Goal: Check status: Check status

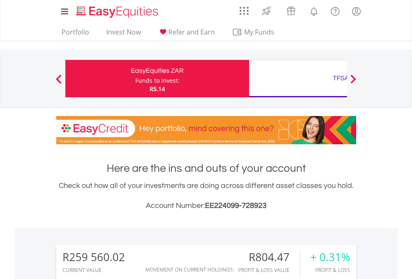
scroll to position [80, 131]
click at [135, 79] on div "Funds to invest:" at bounding box center [157, 81] width 44 height 8
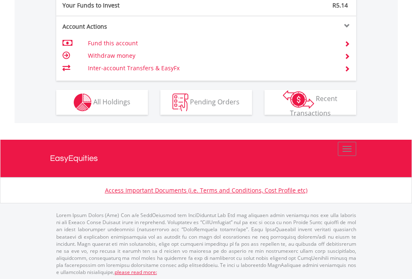
scroll to position [832, 0]
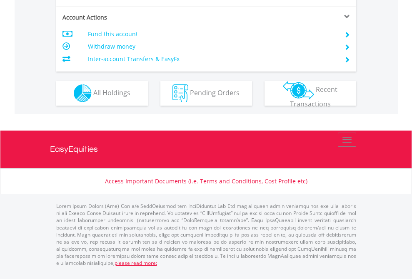
scroll to position [782, 0]
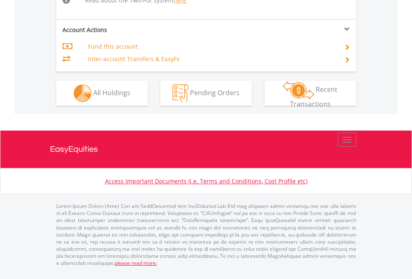
scroll to position [847, 0]
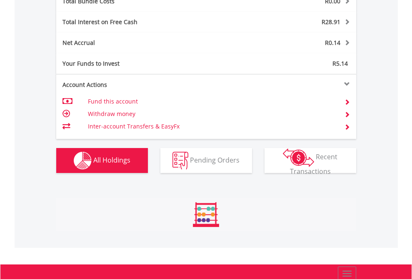
scroll to position [80, 131]
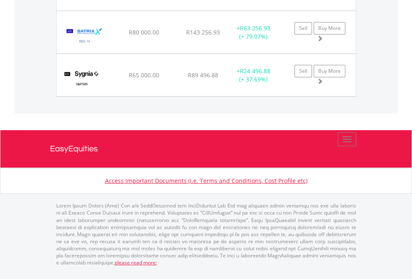
scroll to position [80, 131]
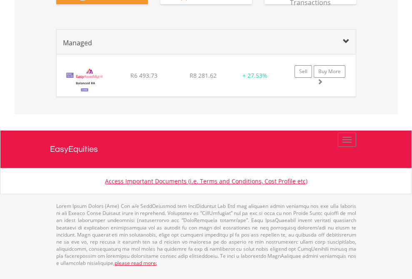
scroll to position [80, 131]
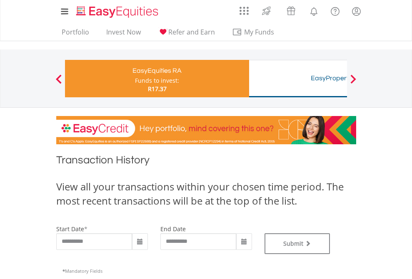
type input "**********"
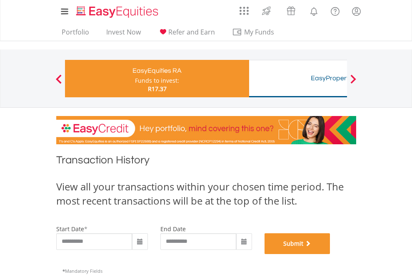
click at [330, 254] on button "Submit" at bounding box center [297, 244] width 66 height 21
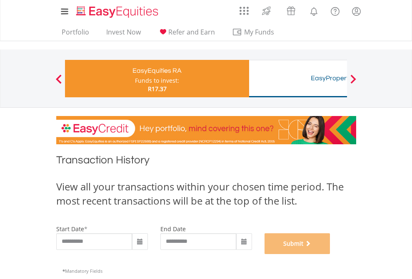
scroll to position [338, 0]
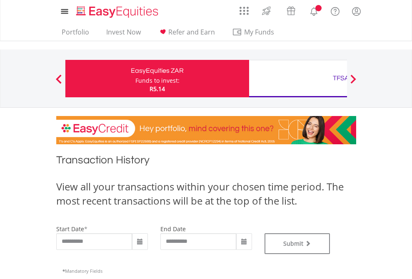
click at [298, 79] on div "TFSA" at bounding box center [341, 78] width 174 height 12
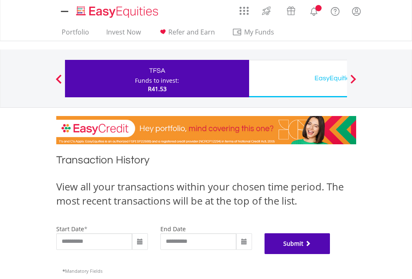
click at [330, 254] on button "Submit" at bounding box center [297, 244] width 66 height 21
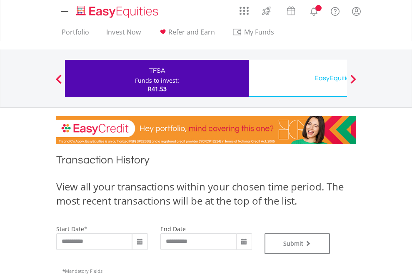
click at [298, 79] on div "EasyEquities USD" at bounding box center [341, 78] width 174 height 12
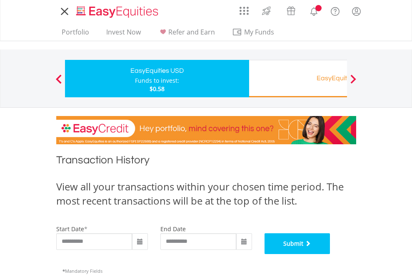
click at [330, 254] on button "Submit" at bounding box center [297, 244] width 66 height 21
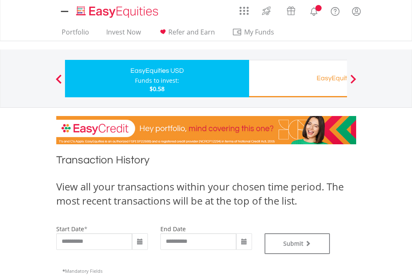
click at [298, 79] on div "EasyEquities RA" at bounding box center [341, 78] width 174 height 12
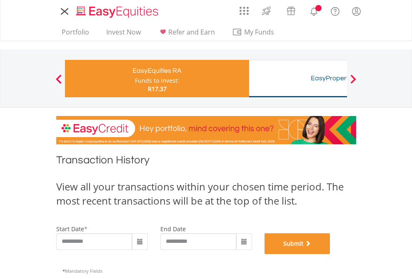
click at [330, 254] on button "Submit" at bounding box center [297, 244] width 66 height 21
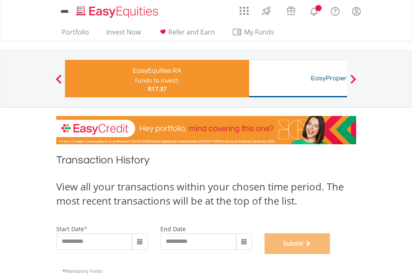
scroll to position [338, 0]
